Goal: Task Accomplishment & Management: Use online tool/utility

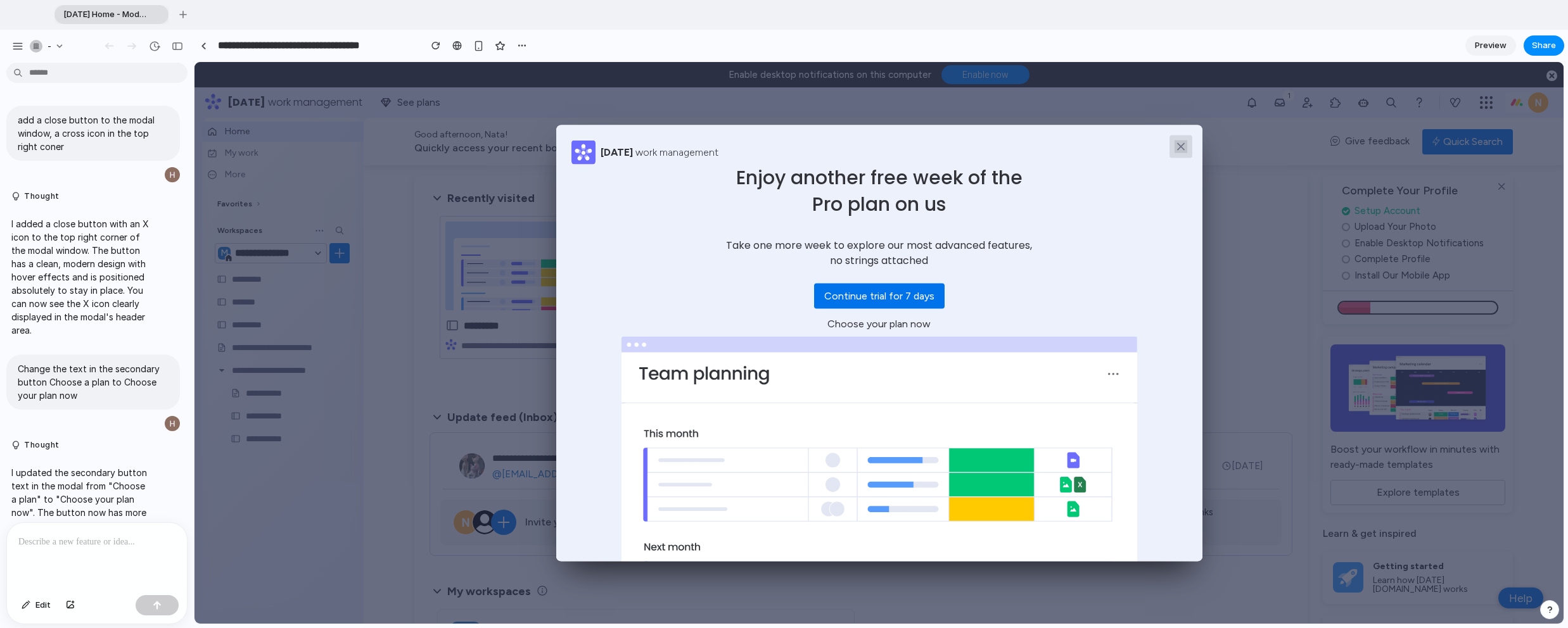
click at [709, 154] on button at bounding box center [1181, 146] width 23 height 23
click at [709, 190] on div "[DATE] work management Enjoy another free week of the Pro plan on us Take one m…" at bounding box center [879, 343] width 646 height 437
click at [709, 174] on div "[DATE] work management Enjoy another free week of the Pro plan on us Take one m…" at bounding box center [879, 343] width 646 height 437
drag, startPoint x: 1149, startPoint y: 179, endPoint x: 1163, endPoint y: 166, distance: 19.1
click at [709, 179] on div "[DATE] work management Enjoy another free week of the Pro plan on us Take one m…" at bounding box center [879, 343] width 646 height 437
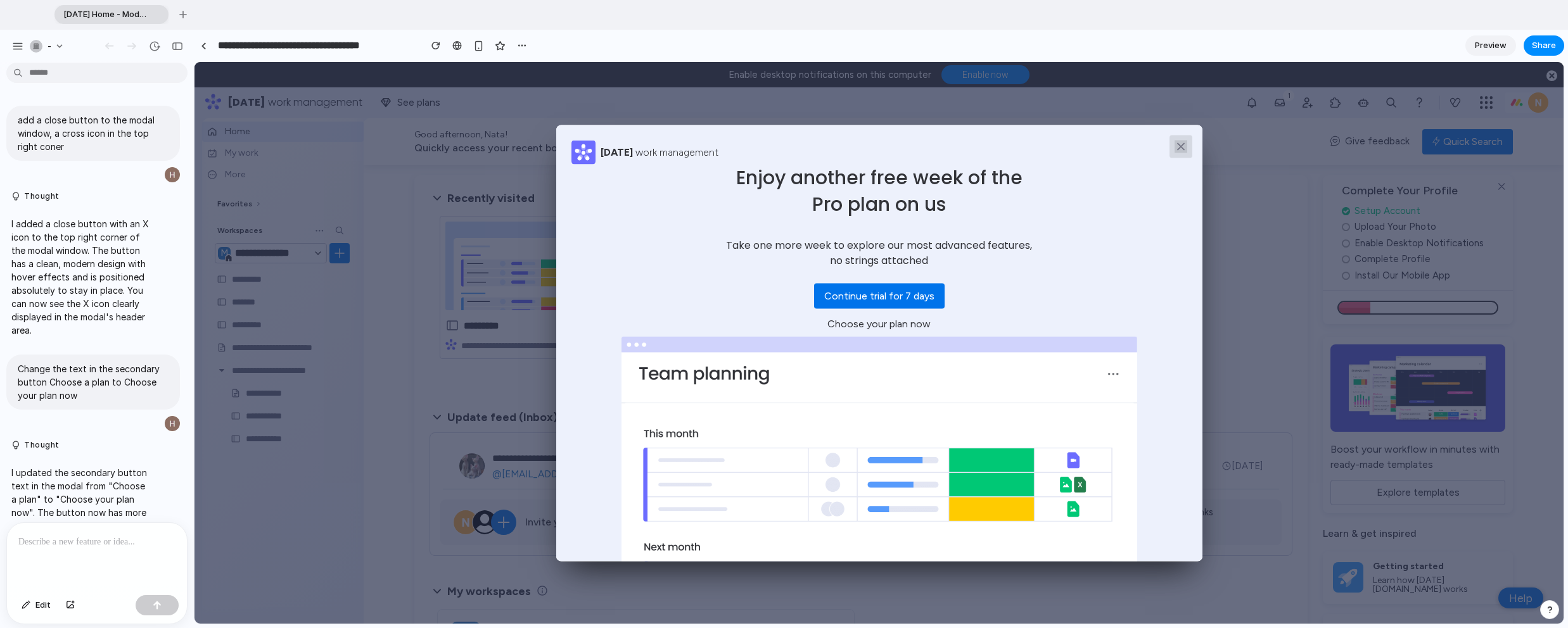
click at [709, 145] on icon at bounding box center [1181, 146] width 6 height 6
click at [709, 148] on div "[DATE] work management Enjoy another free week of the Pro plan on us Take one m…" at bounding box center [879, 343] width 646 height 437
click at [709, 228] on div "[DATE] work management Enjoy another free week of the Pro plan on us Take one m…" at bounding box center [879, 343] width 646 height 437
